Goal: Find specific page/section: Find specific page/section

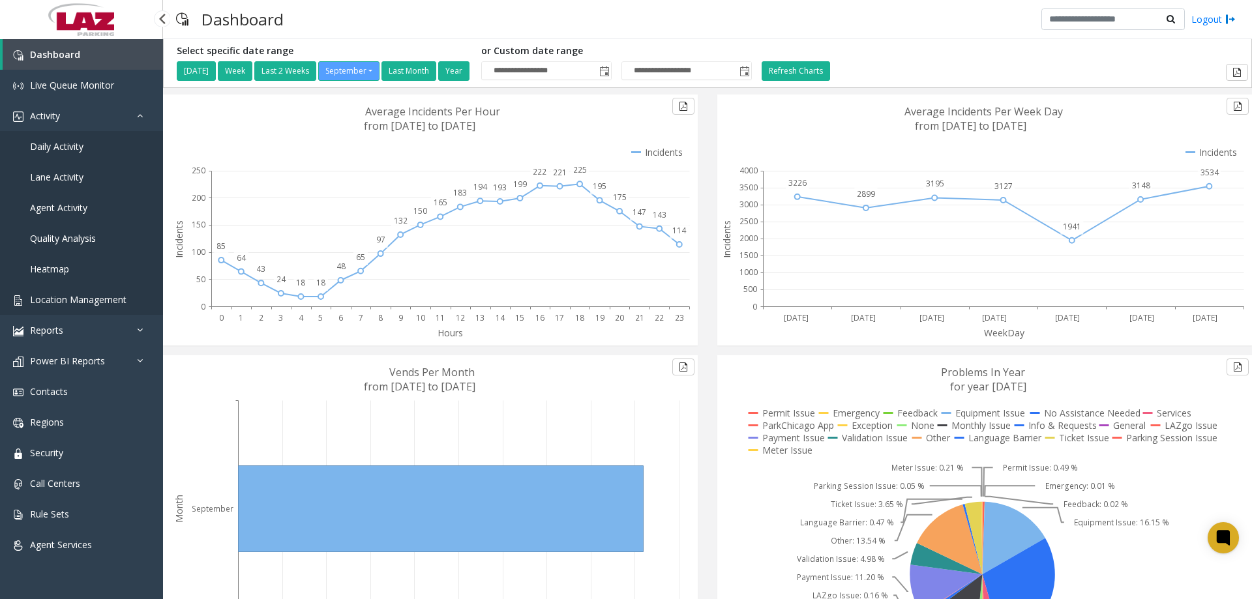
click at [65, 289] on link "Location Management" at bounding box center [81, 299] width 163 height 31
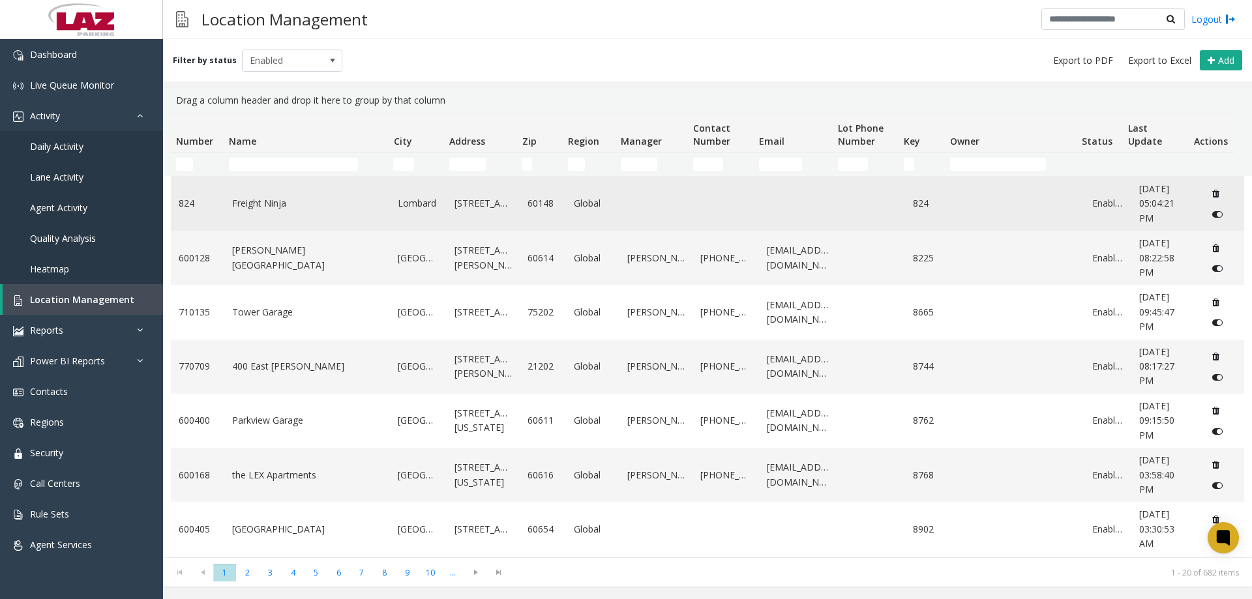
click at [268, 178] on td "Freight Ninja" at bounding box center [307, 204] width 166 height 54
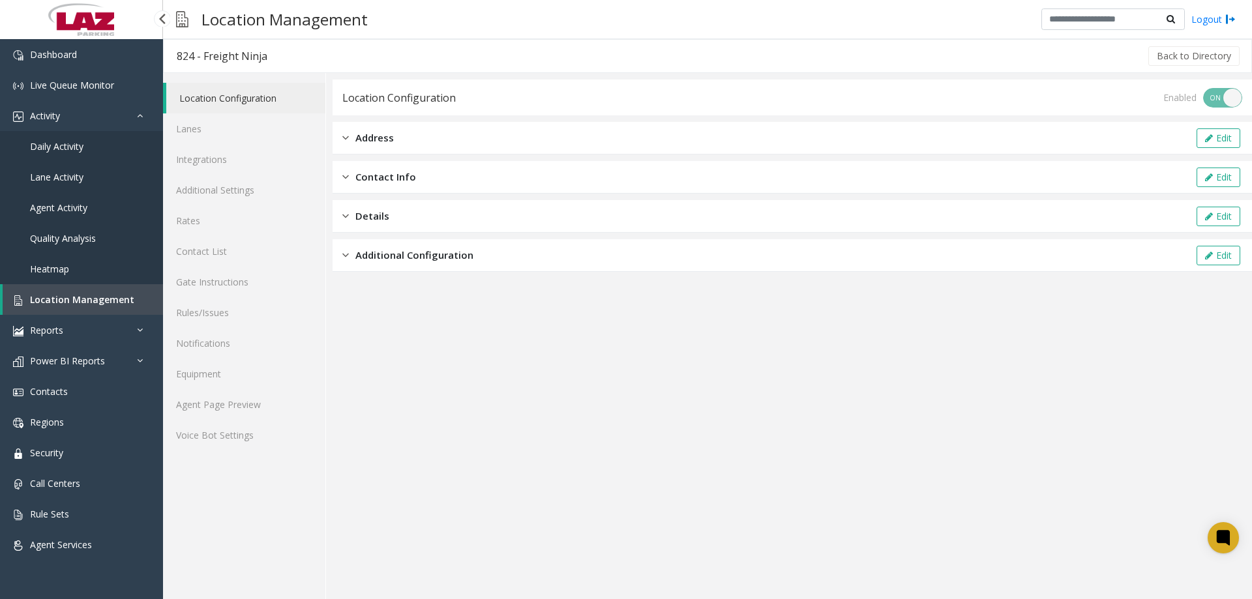
click at [91, 314] on link "Location Management" at bounding box center [83, 299] width 160 height 31
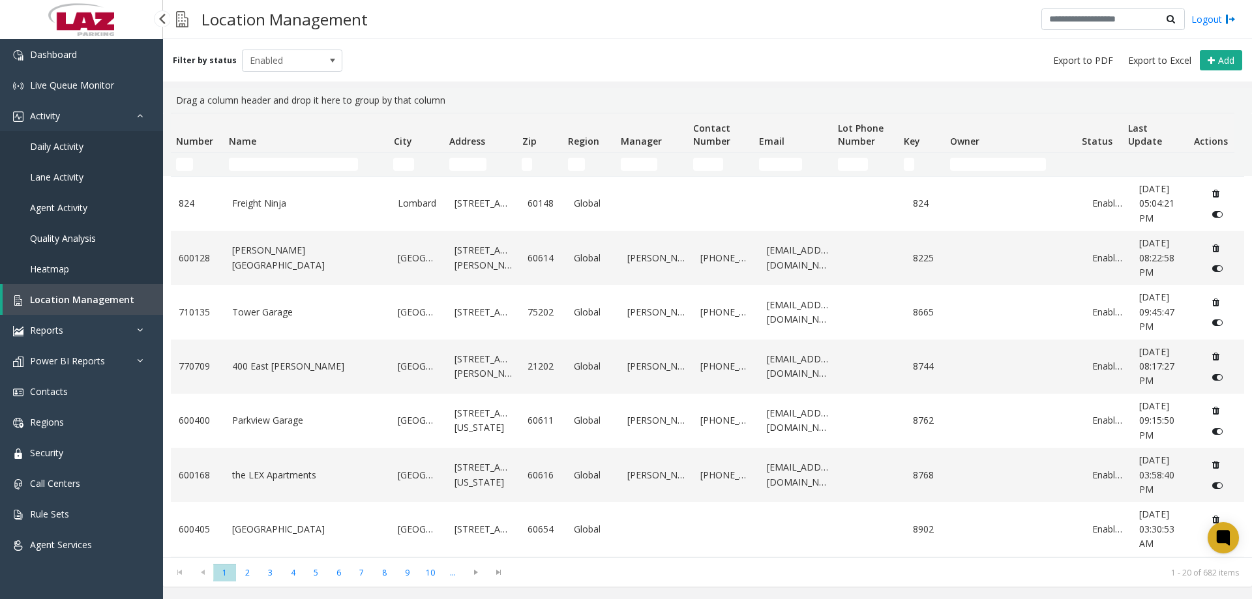
click at [86, 304] on span "Location Management" at bounding box center [82, 299] width 104 height 12
click at [248, 172] on td "Name Filter" at bounding box center [306, 164] width 164 height 23
click at [249, 173] on td "Name Filter" at bounding box center [306, 164] width 164 height 23
click at [252, 167] on input "Name Filter" at bounding box center [293, 164] width 129 height 13
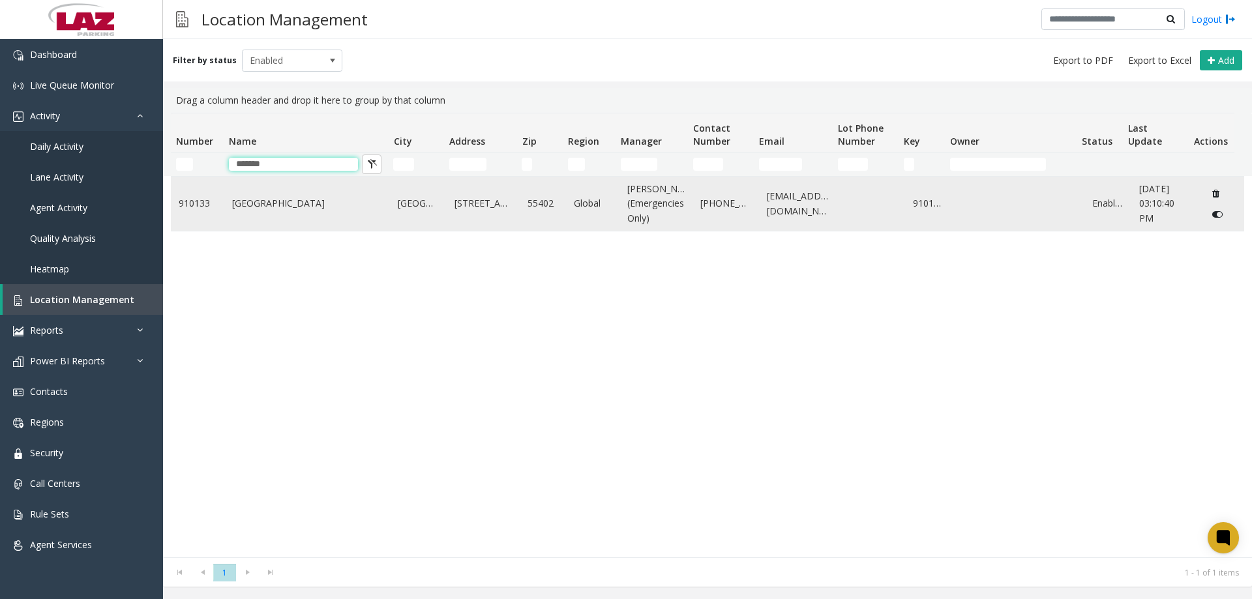
type input "*******"
click at [254, 203] on td "[GEOGRAPHIC_DATA]" at bounding box center [307, 204] width 166 height 54
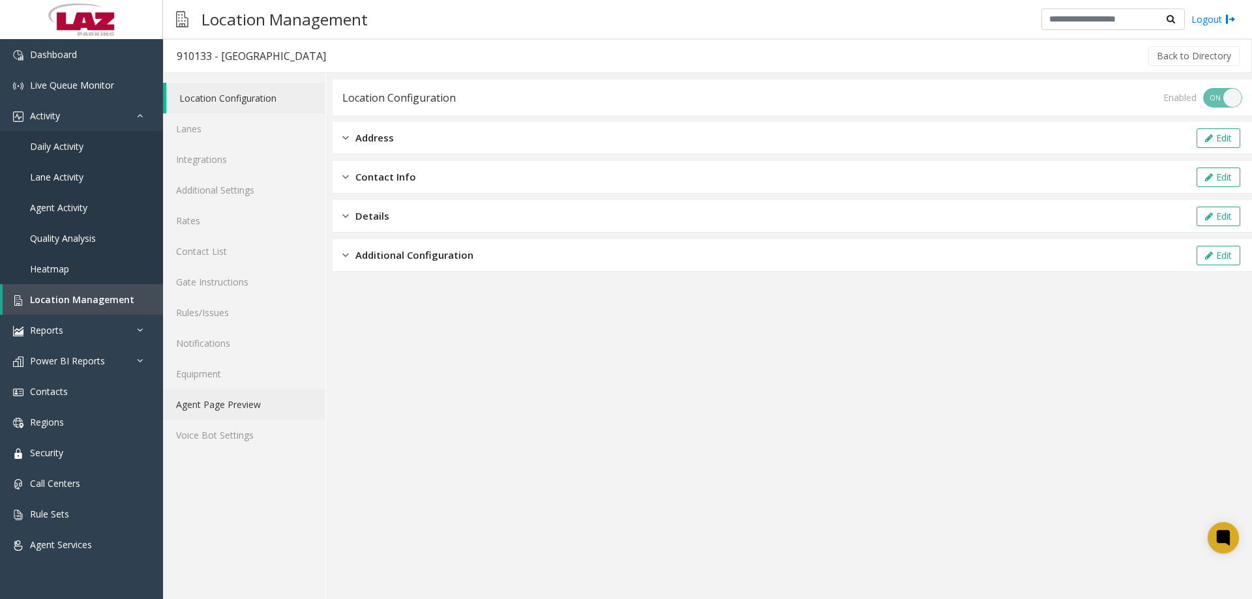
click at [249, 409] on link "Agent Page Preview" at bounding box center [244, 404] width 162 height 31
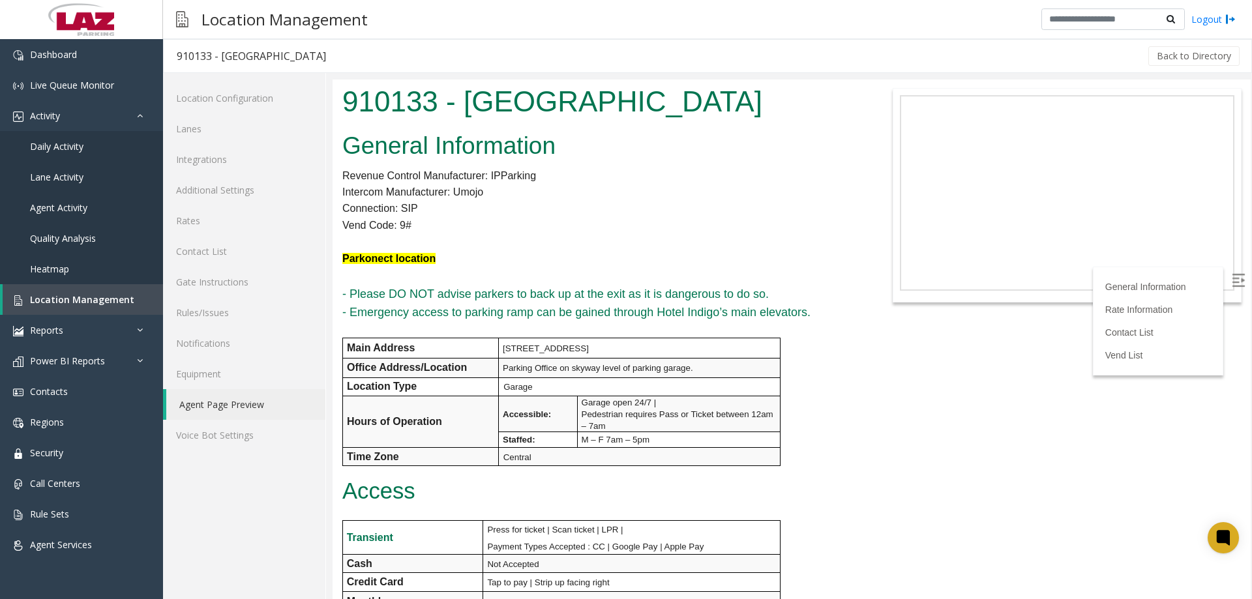
click at [191, 56] on div "910133 - [GEOGRAPHIC_DATA]" at bounding box center [251, 56] width 149 height 17
copy div "910133"
click at [209, 124] on link "Lanes" at bounding box center [244, 128] width 162 height 31
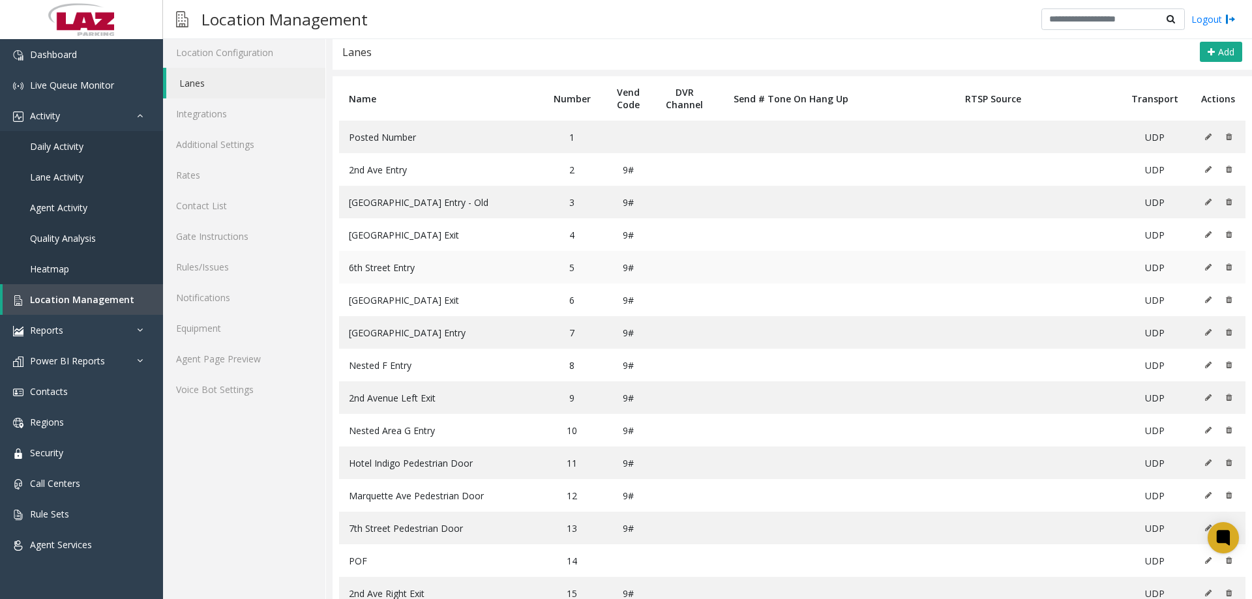
scroll to position [82, 0]
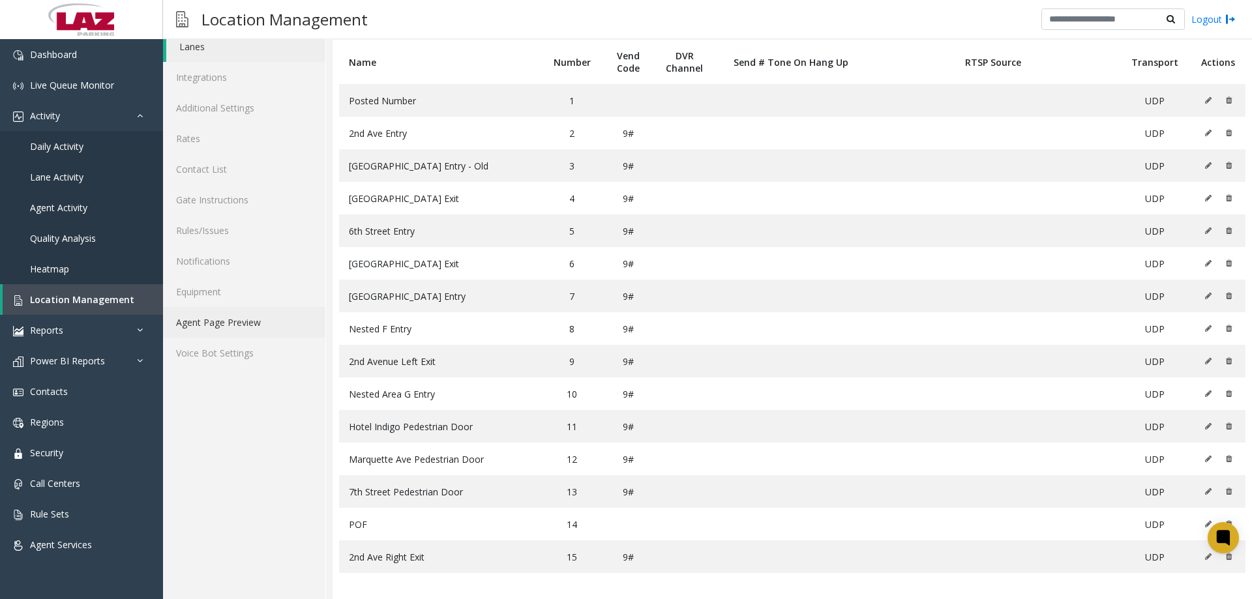
click at [265, 324] on link "Agent Page Preview" at bounding box center [244, 322] width 162 height 31
